Goal: Find contact information: Find contact information

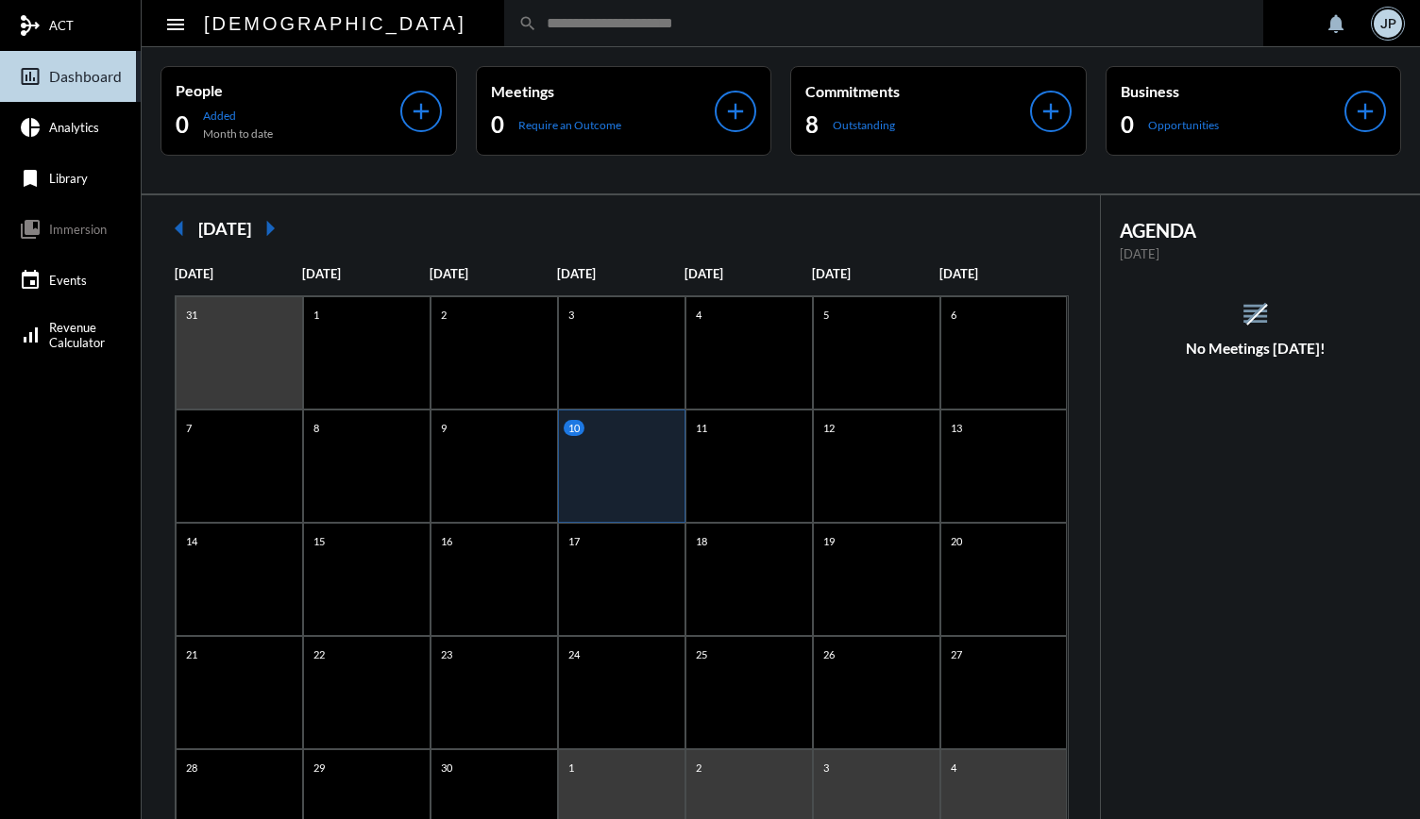
click at [556, 17] on input "text" at bounding box center [893, 23] width 712 height 16
type input "*"
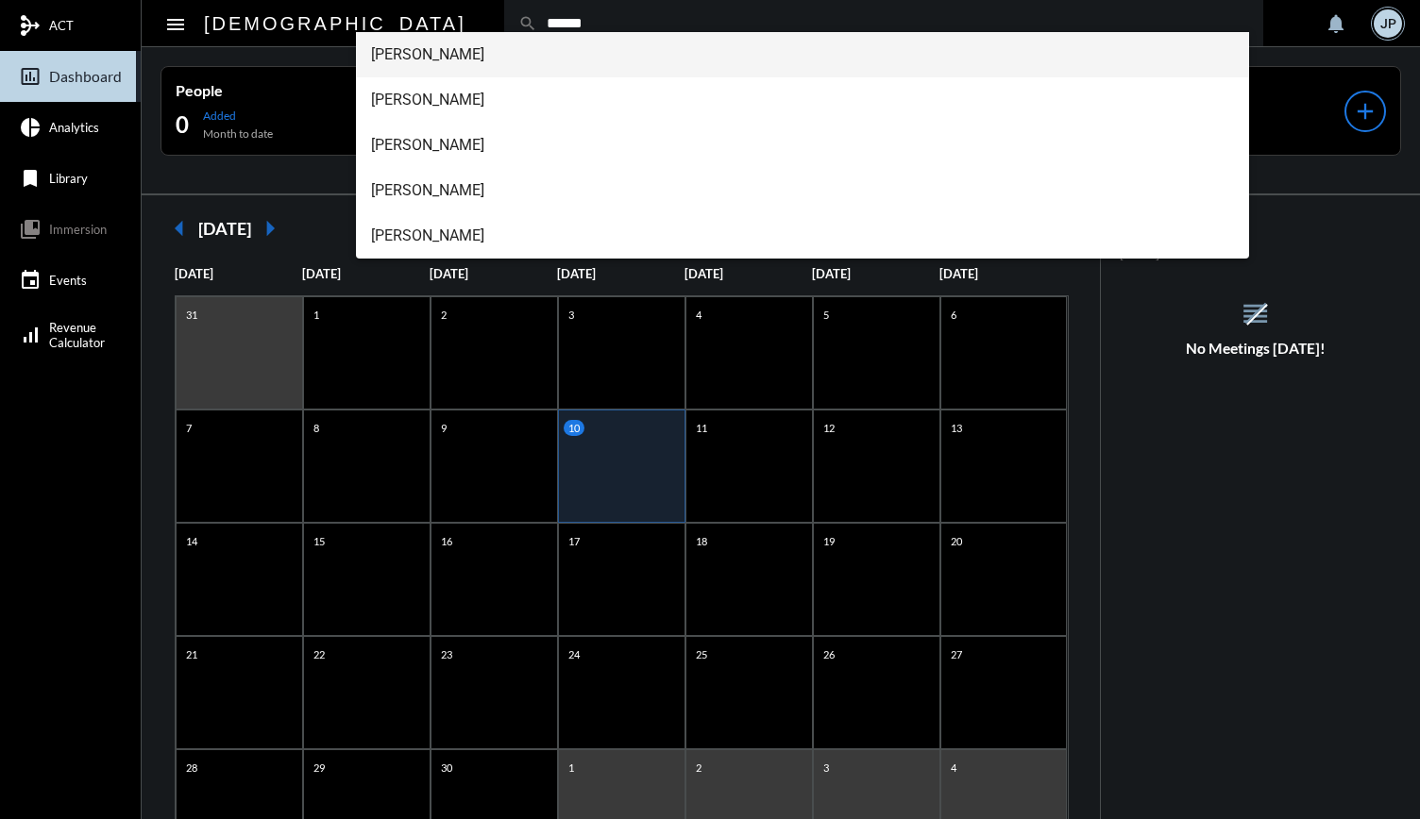
type input "******"
click at [458, 55] on span "Cara Gibson-Gallop" at bounding box center [803, 54] width 864 height 45
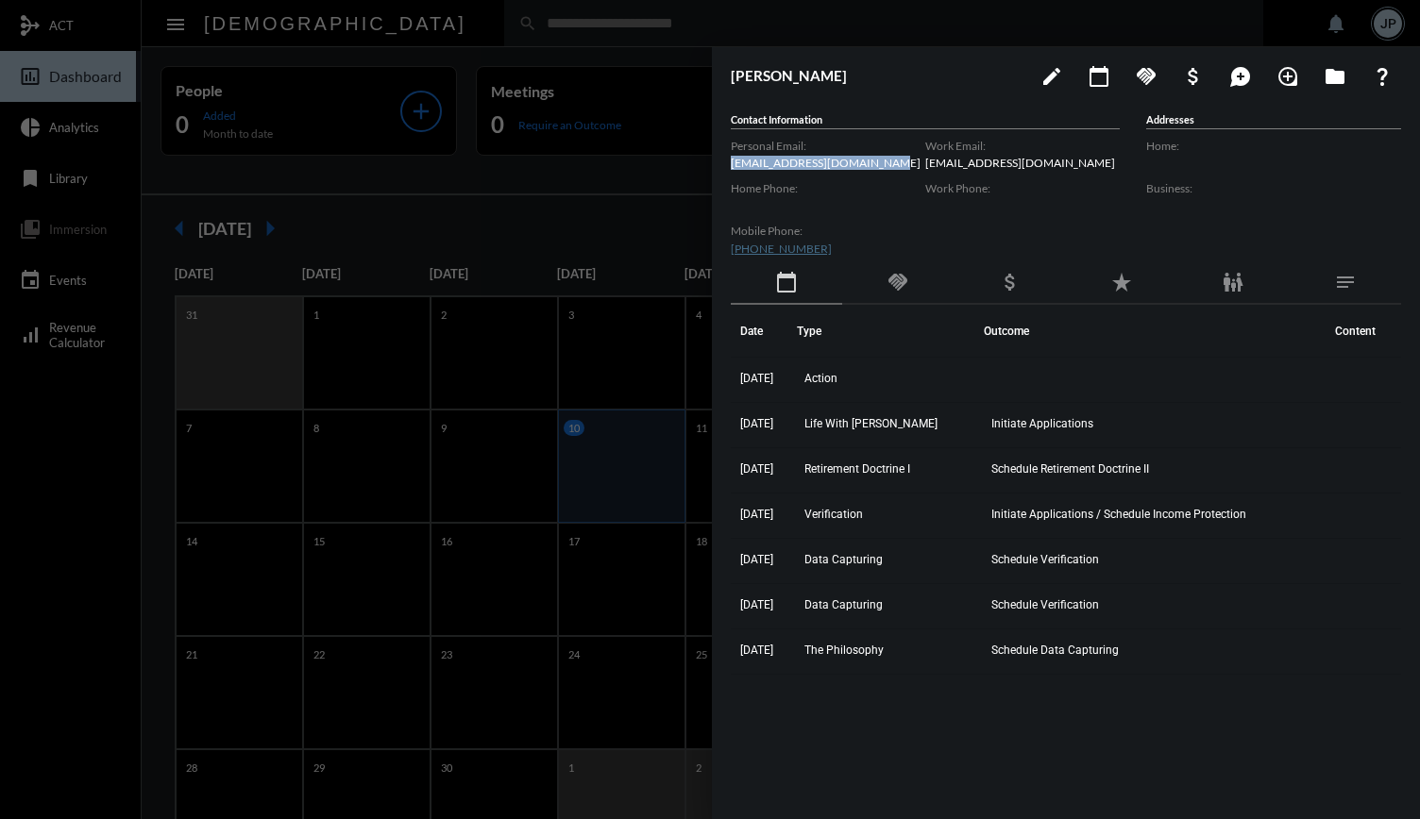
drag, startPoint x: 873, startPoint y: 167, endPoint x: 722, endPoint y: 167, distance: 151.1
click at [722, 167] on div "Cara Gibson-Gallop edit calendar_today handshake attach_money maps_ugc loupe fo…" at bounding box center [1066, 428] width 708 height 763
copy p "caragibsongallop@gmail.com"
click at [853, 167] on p "caragibsongallop@gmail.com" at bounding box center [828, 163] width 194 height 14
drag, startPoint x: 872, startPoint y: 165, endPoint x: 724, endPoint y: 166, distance: 148.2
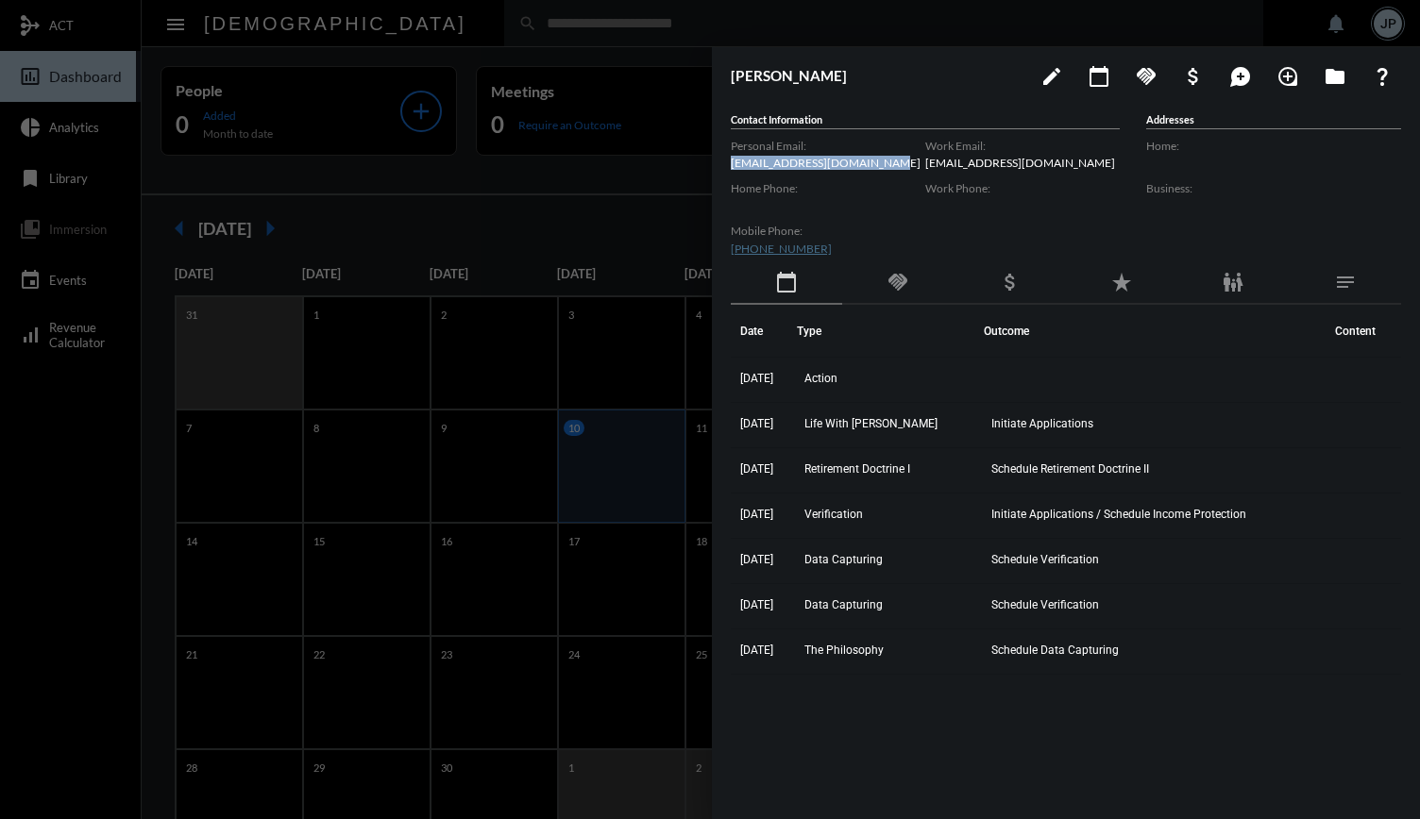
click at [724, 166] on div "Cara Gibson-Gallop edit calendar_today handshake attach_money maps_ugc loupe fo…" at bounding box center [1066, 428] width 708 height 763
copy p "caragibsongallop@gmail.com"
